Goal: Information Seeking & Learning: Get advice/opinions

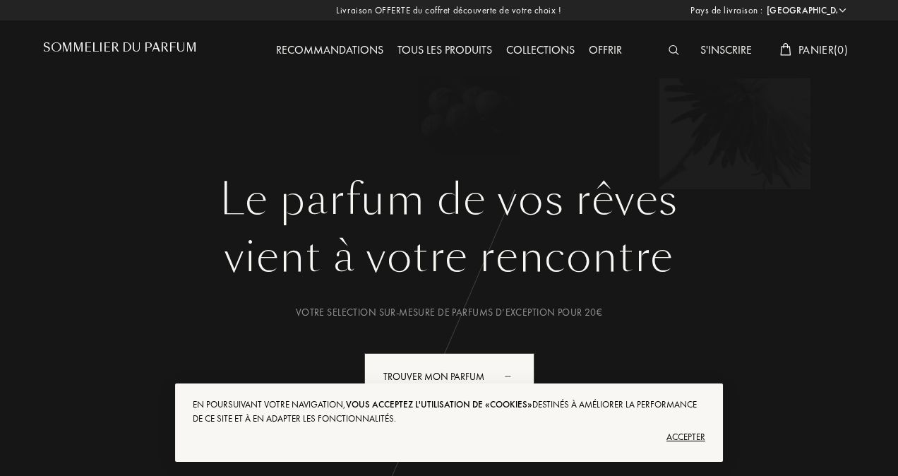
select select "FR"
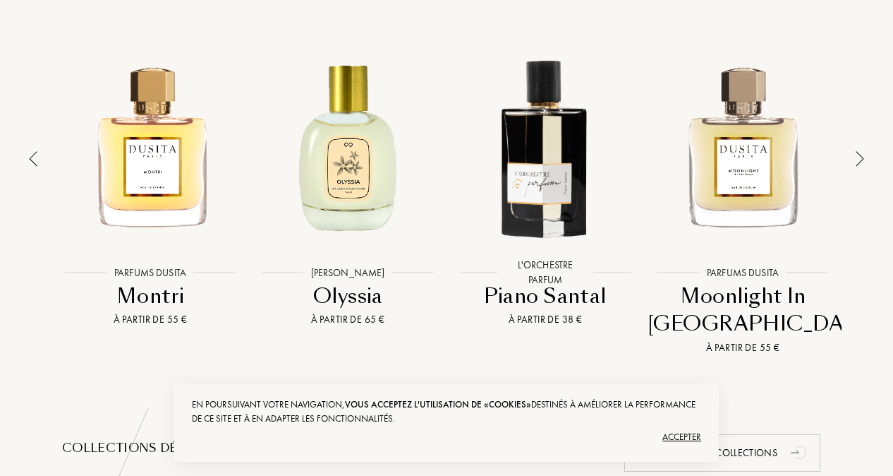
scroll to position [1044, 0]
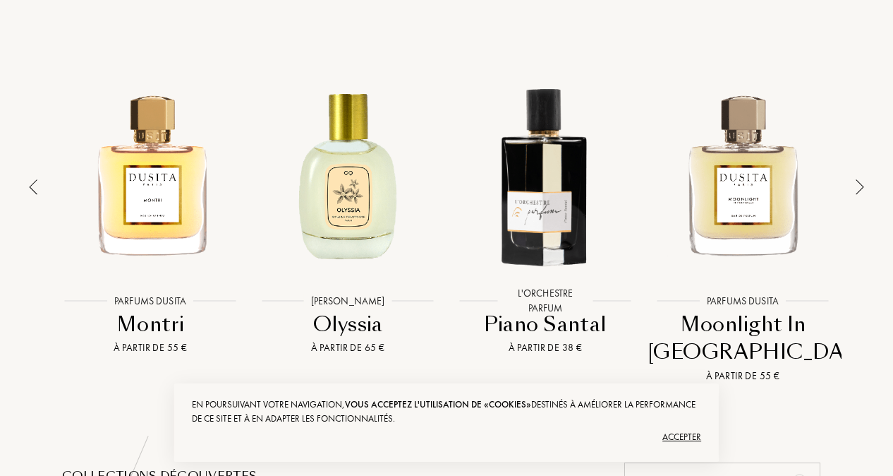
click at [862, 179] on img at bounding box center [860, 187] width 8 height 16
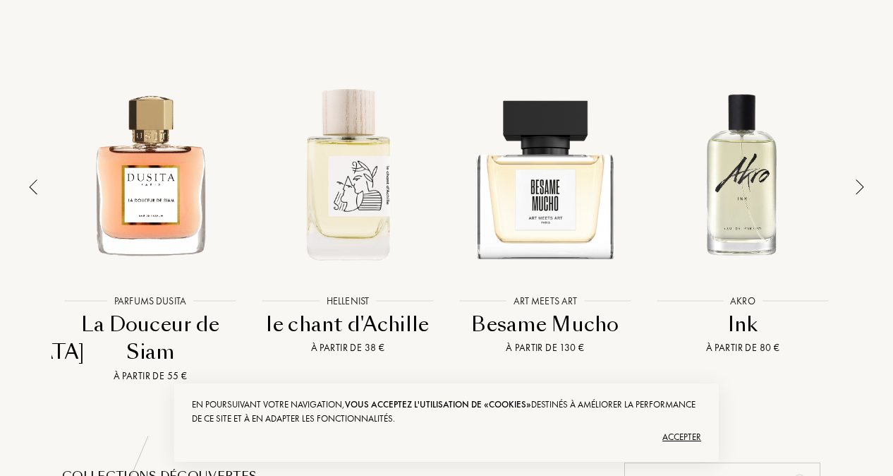
click at [862, 179] on img at bounding box center [860, 187] width 8 height 16
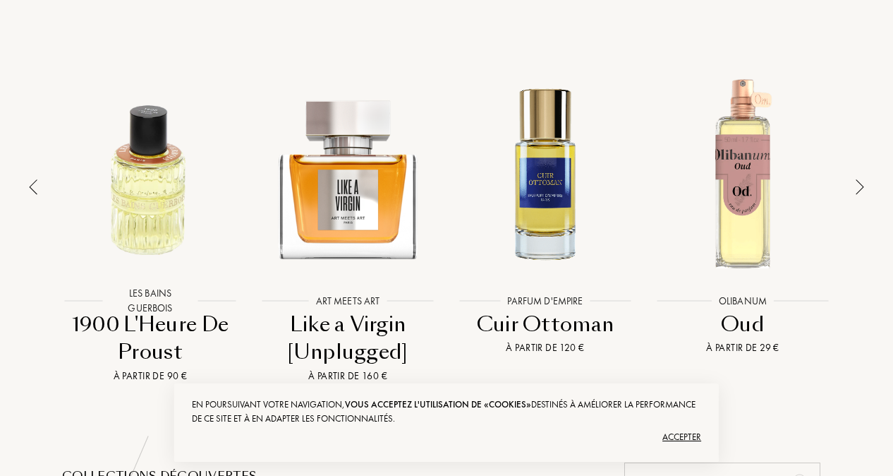
click at [862, 179] on img at bounding box center [860, 187] width 8 height 16
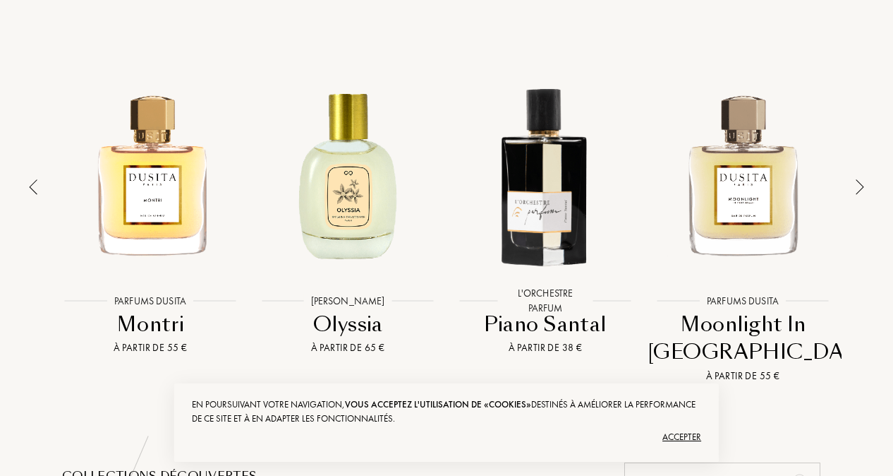
click at [862, 179] on img at bounding box center [860, 187] width 8 height 16
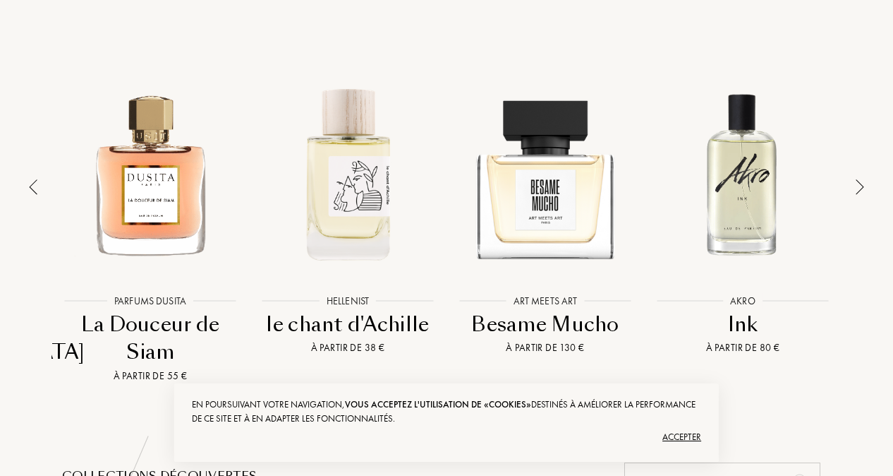
click at [862, 179] on img at bounding box center [860, 187] width 8 height 16
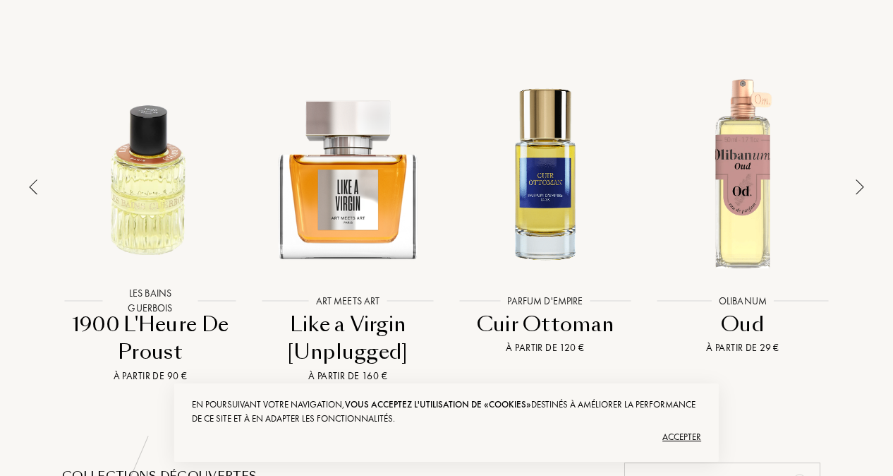
click at [862, 179] on img at bounding box center [860, 187] width 8 height 16
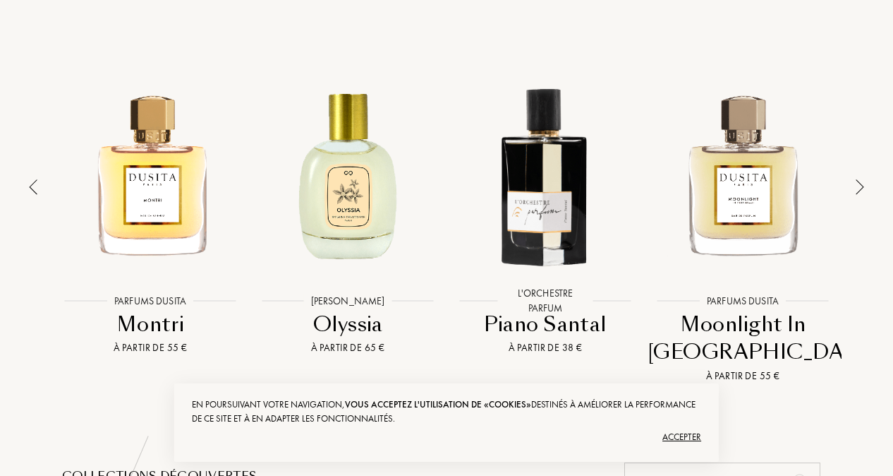
click at [862, 179] on img at bounding box center [860, 187] width 8 height 16
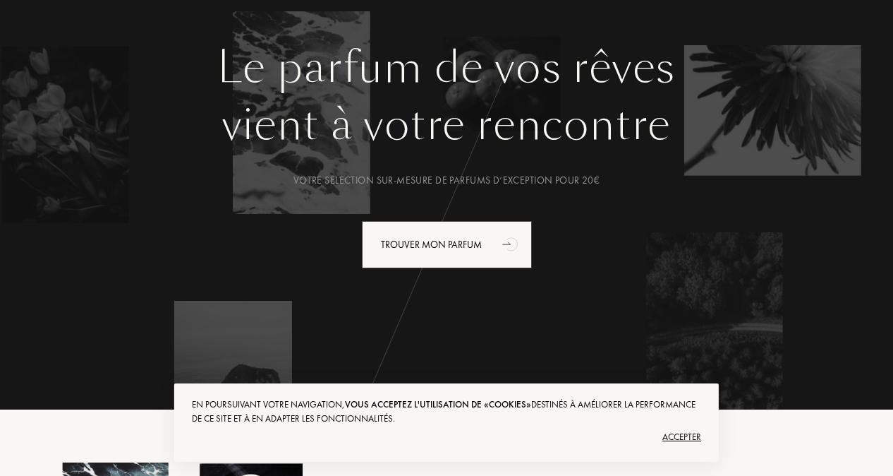
scroll to position [143, 0]
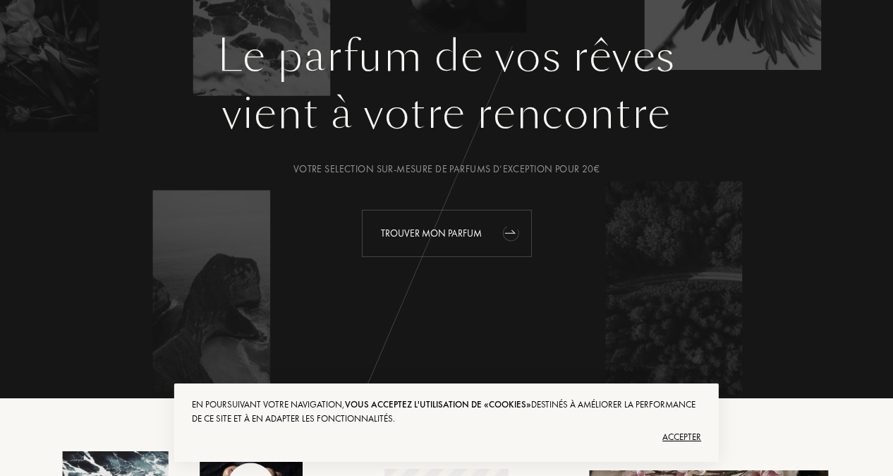
click at [440, 247] on div "Trouver mon parfum" at bounding box center [447, 233] width 170 height 47
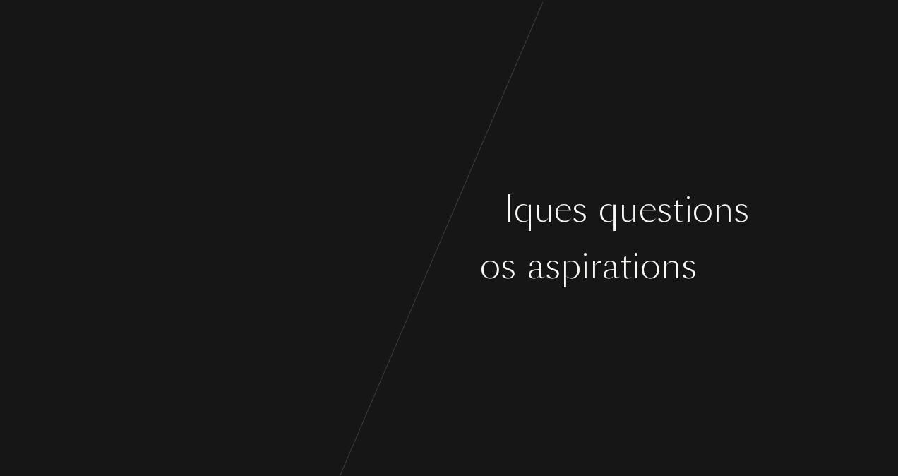
click at [430, 353] on div "C o m m e n ç o n s p a r q u e l q u e s q u e s t i o n s s u r v o s g o û t…" at bounding box center [449, 238] width 898 height 476
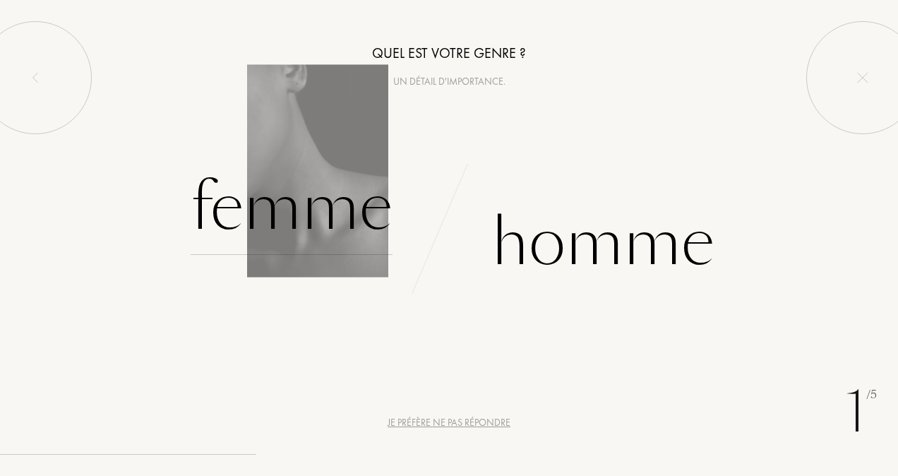
click at [313, 231] on div "Femme" at bounding box center [292, 206] width 202 height 95
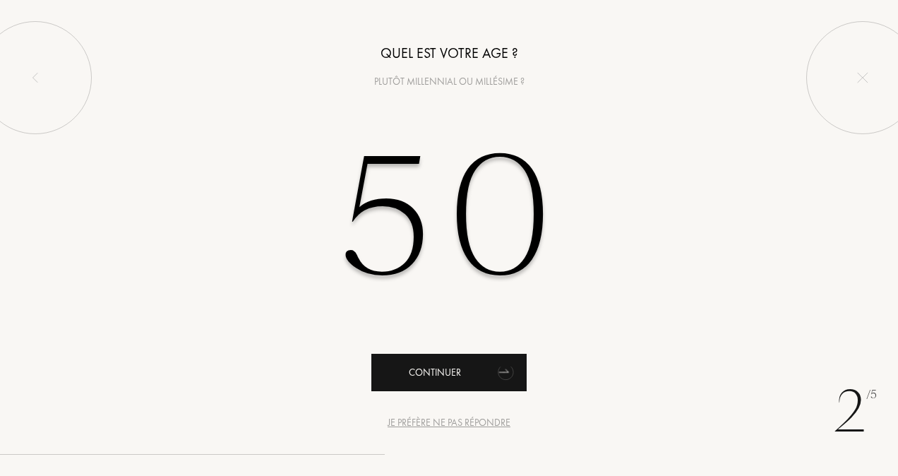
type input "50"
click at [430, 378] on div "Continuer" at bounding box center [448, 372] width 155 height 37
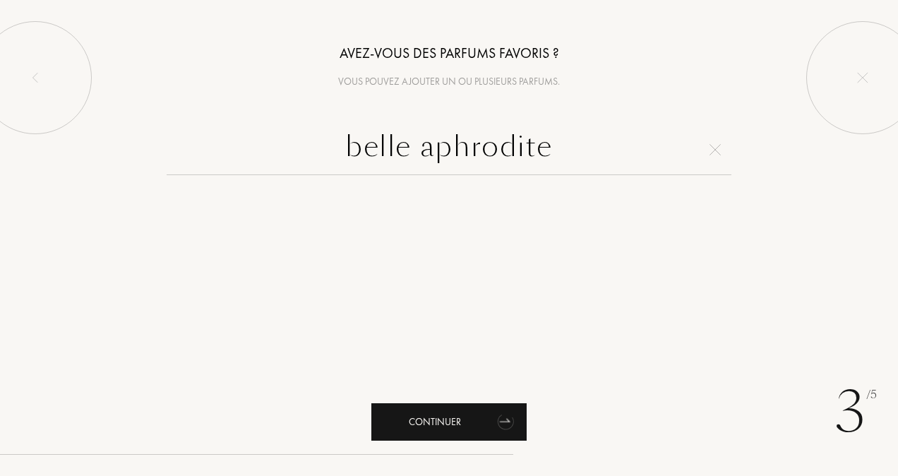
type input "belle aphrodite"
click at [452, 418] on div "Continuer" at bounding box center [448, 421] width 155 height 37
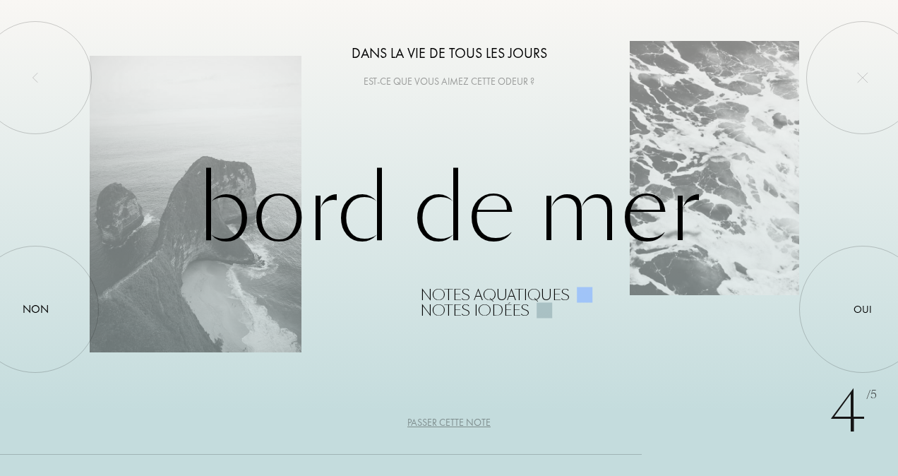
click at [543, 313] on div at bounding box center [544, 311] width 16 height 16
click at [148, 303] on div "Bord de Mer Notes aquatiques Notes iodées" at bounding box center [449, 238] width 718 height 160
click at [737, 174] on div "Bord de Mer Notes aquatiques Notes iodées" at bounding box center [449, 238] width 718 height 160
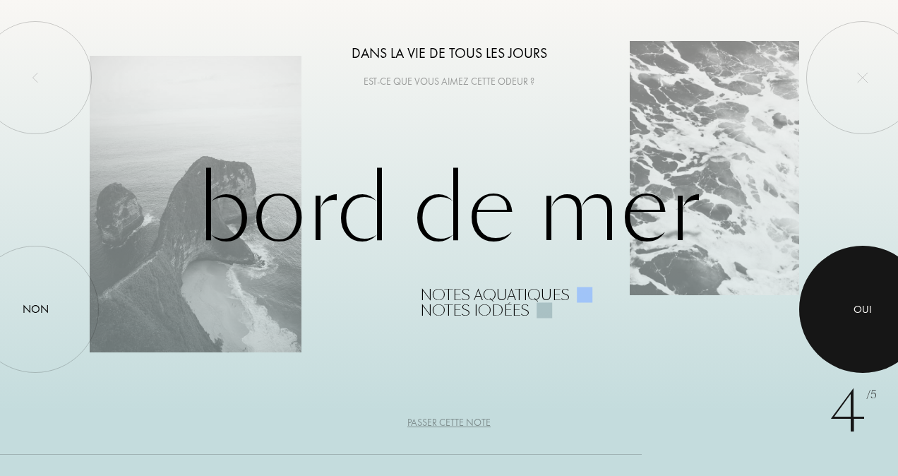
click at [840, 305] on div at bounding box center [862, 309] width 127 height 127
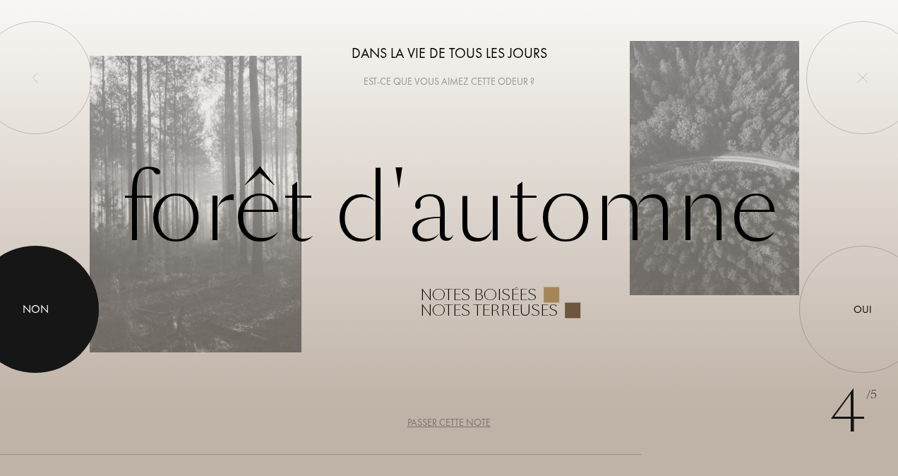
click at [48, 311] on div "Non" at bounding box center [36, 309] width 26 height 17
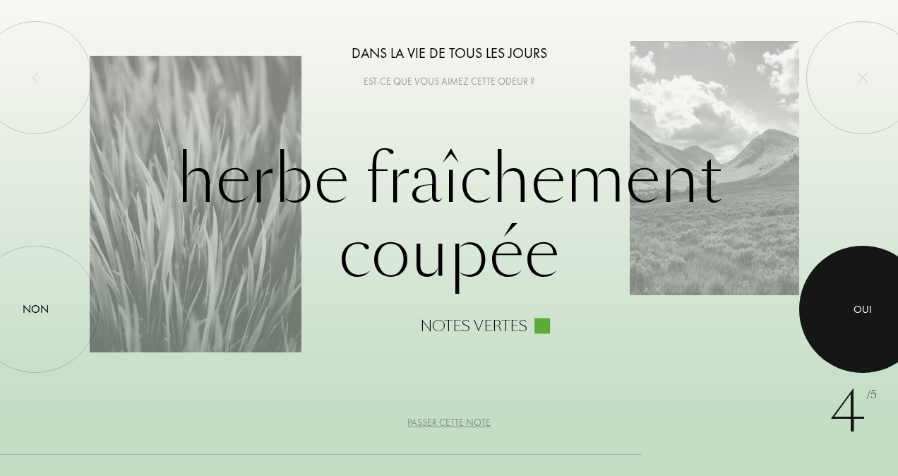
click at [843, 319] on div at bounding box center [862, 309] width 127 height 127
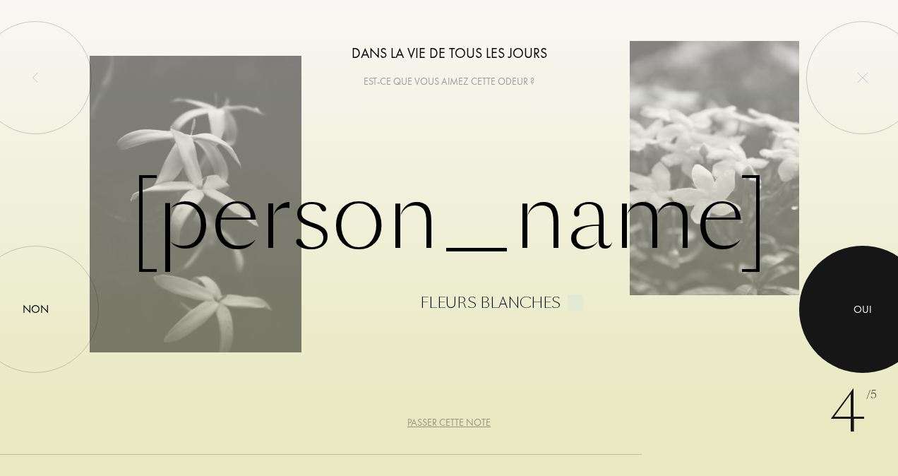
click at [843, 319] on div at bounding box center [862, 309] width 127 height 127
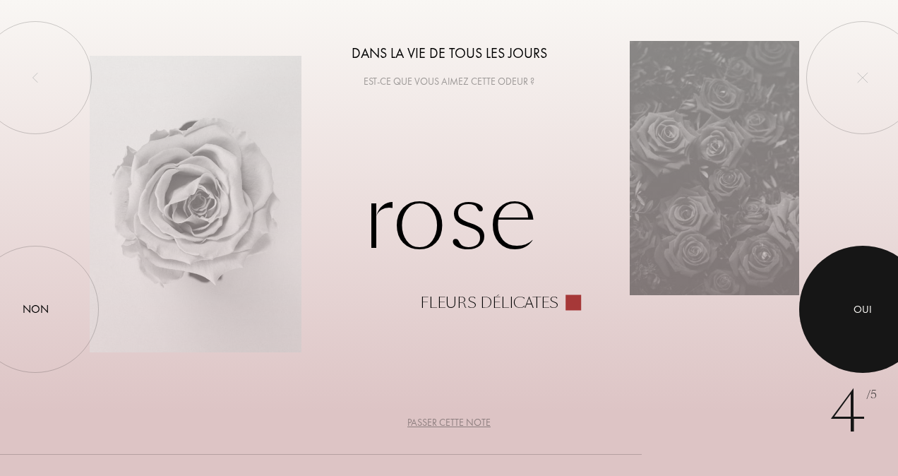
click at [843, 319] on div at bounding box center [862, 309] width 127 height 127
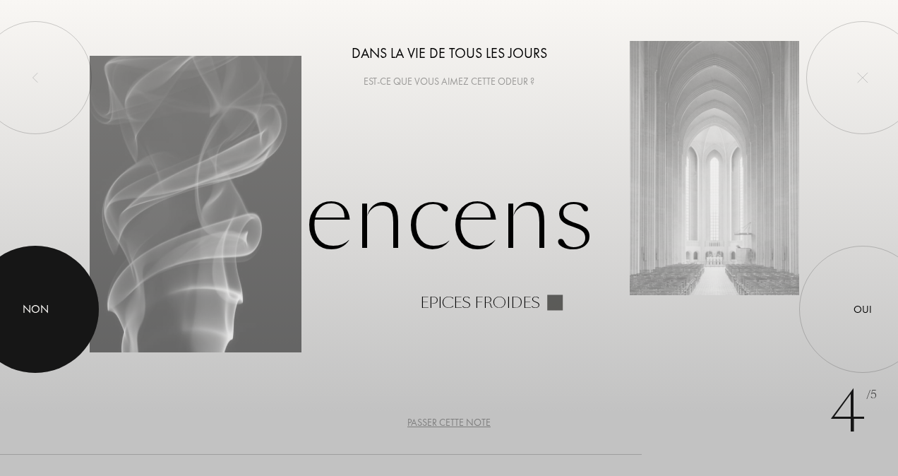
click at [45, 308] on div "Non" at bounding box center [36, 309] width 26 height 17
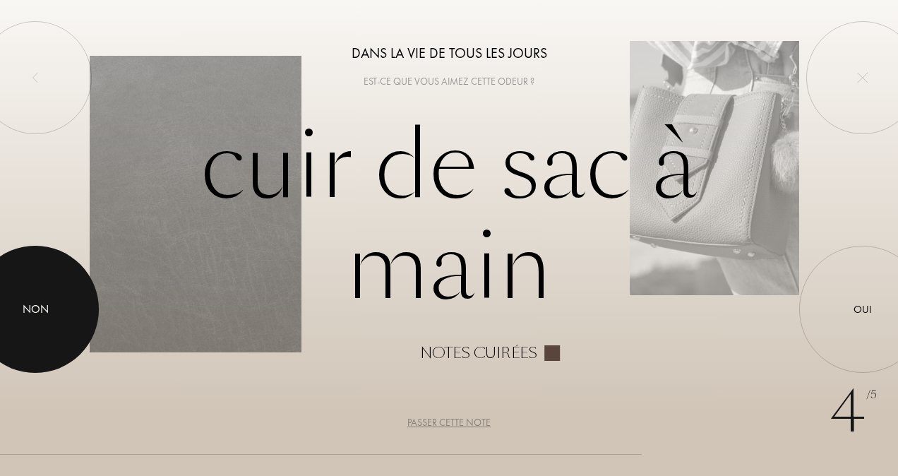
click at [29, 287] on div at bounding box center [35, 309] width 127 height 127
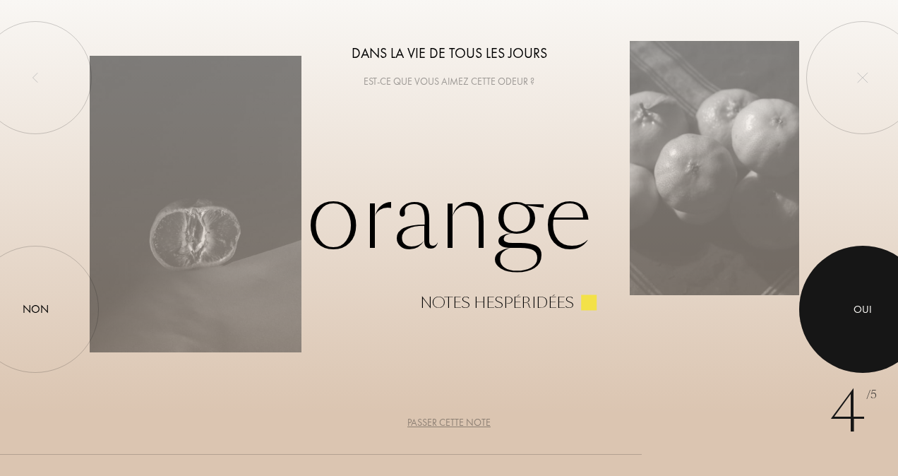
click at [803, 301] on div at bounding box center [862, 309] width 127 height 127
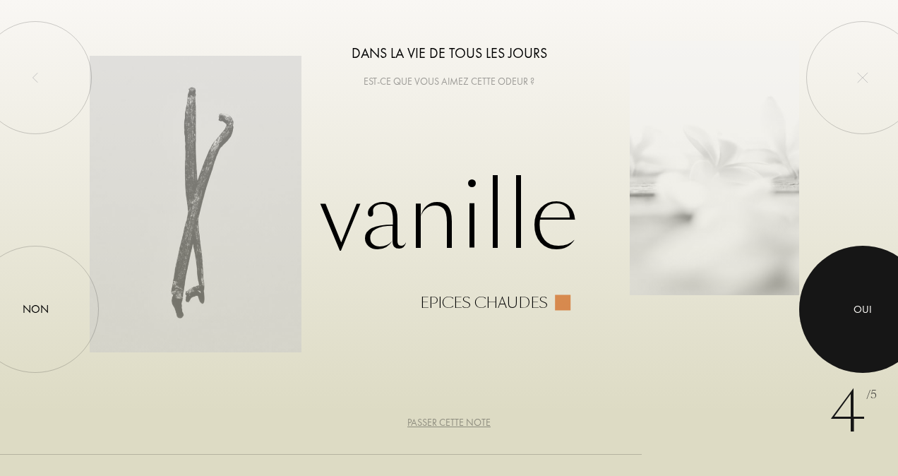
click at [817, 304] on div at bounding box center [862, 309] width 127 height 127
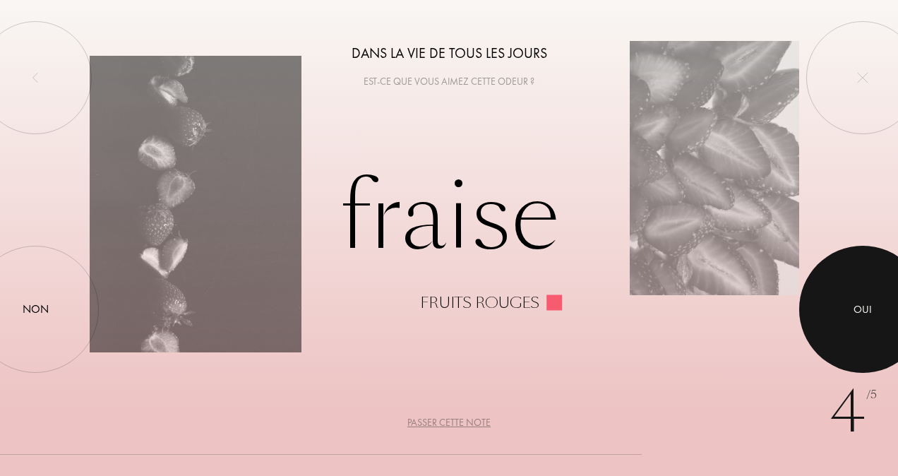
click at [817, 304] on div at bounding box center [862, 309] width 127 height 127
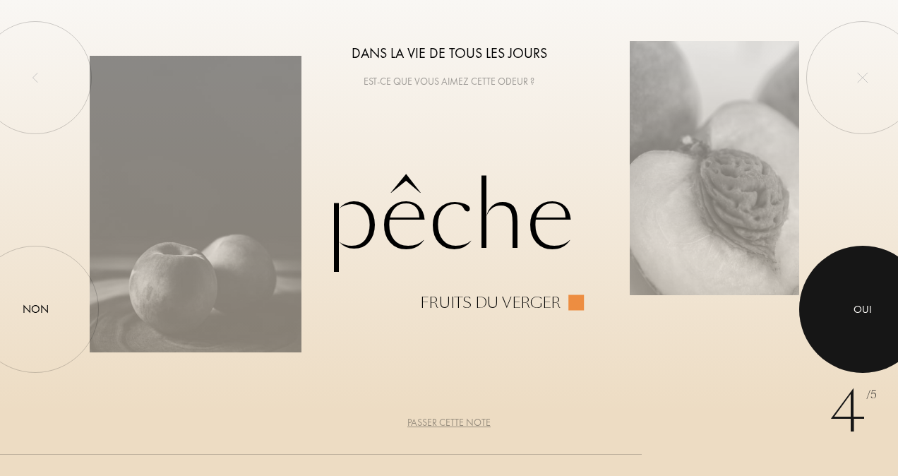
click at [817, 304] on div at bounding box center [862, 309] width 127 height 127
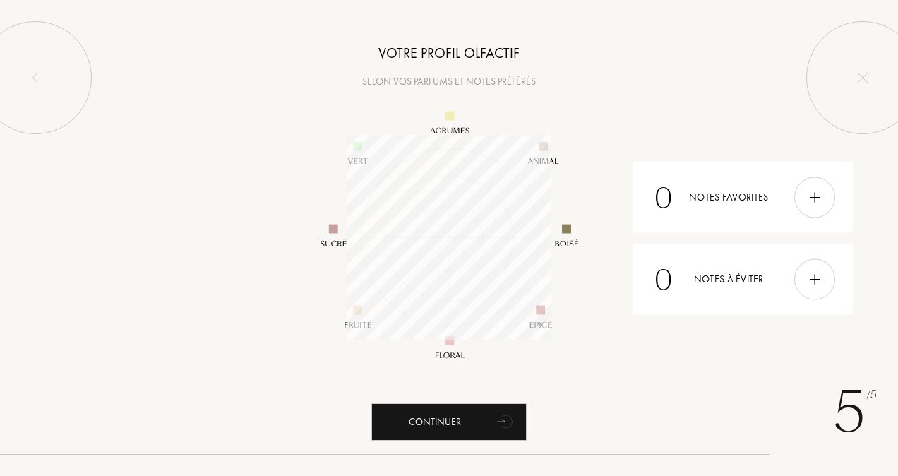
scroll to position [205, 205]
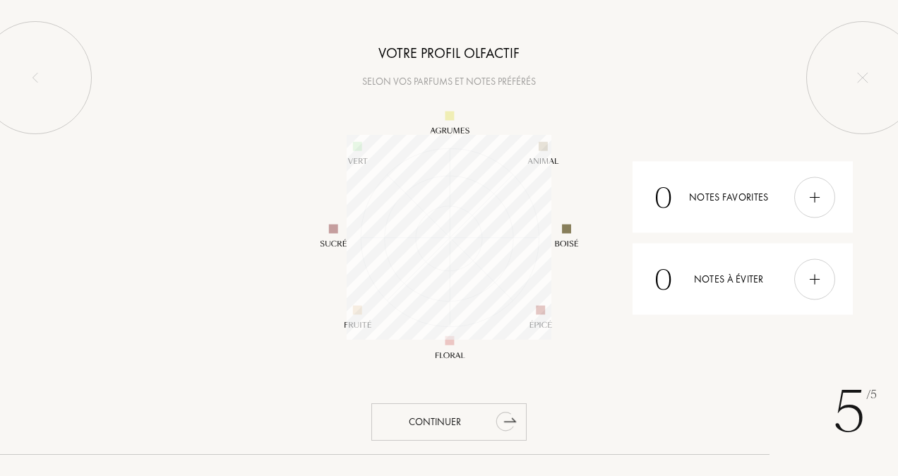
click at [445, 423] on div "Continuer" at bounding box center [448, 421] width 155 height 37
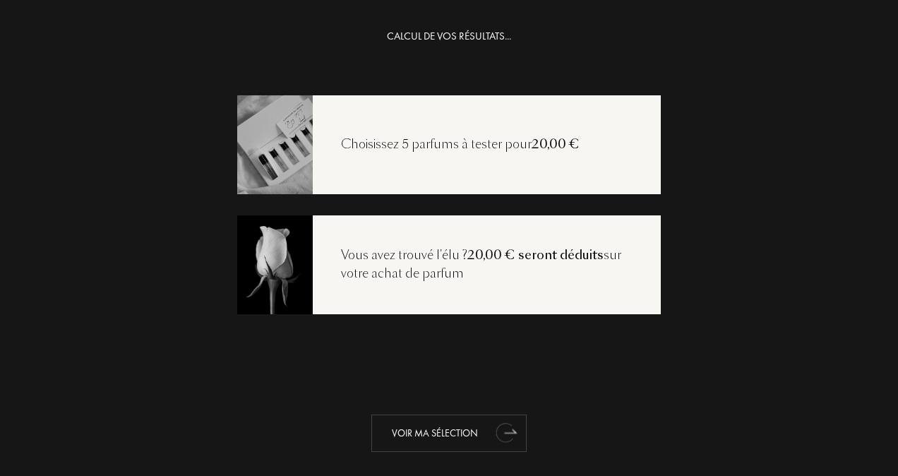
click at [460, 436] on div "Voir ma sélection" at bounding box center [448, 432] width 155 height 37
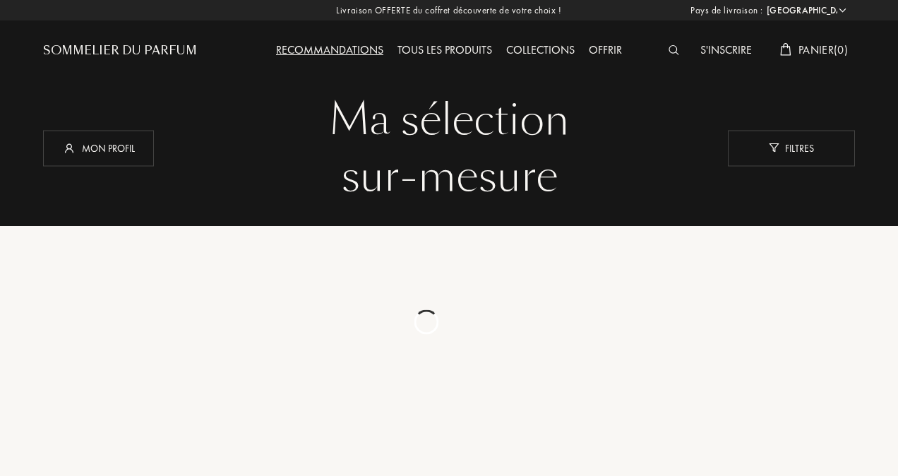
select select "FR"
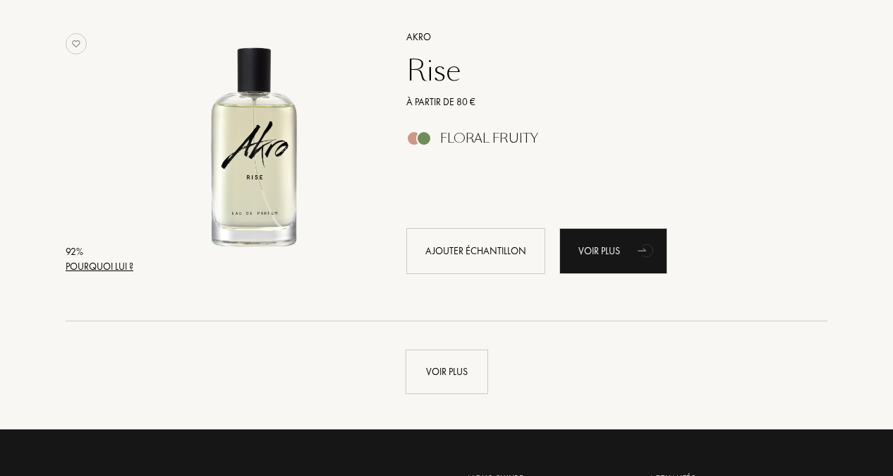
scroll to position [3302, 0]
